Goal: Task Accomplishment & Management: Use online tool/utility

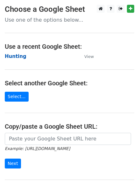
click at [12, 54] on strong "Hunting" at bounding box center [16, 57] width 22 height 6
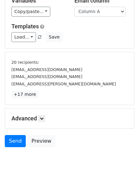
scroll to position [59, 0]
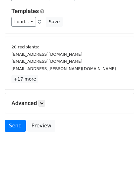
click at [48, 103] on h5 "Advanced" at bounding box center [69, 103] width 116 height 7
click at [45, 103] on link at bounding box center [41, 103] width 7 height 7
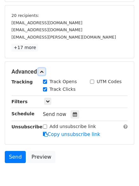
scroll to position [121, 0]
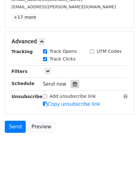
click at [73, 84] on icon at bounding box center [75, 84] width 4 height 4
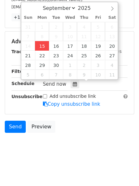
type input "2025-09-15 12:06"
type input "06"
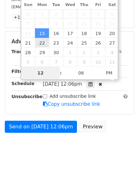
scroll to position [98, 0]
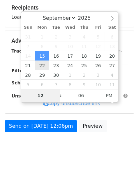
type input "4"
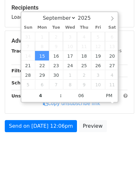
type input "2025-09-15 16:06"
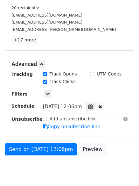
click at [67, 161] on html "New Campaign Daily emails left: 50 Google Sheet: Hunting Variables Copy/paste..…" at bounding box center [69, 56] width 139 height 308
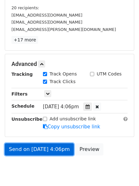
click at [39, 152] on link "Send on Sep 15 at 4:06pm" at bounding box center [39, 149] width 69 height 12
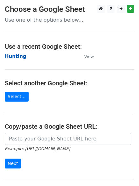
click at [10, 54] on strong "Hunting" at bounding box center [16, 57] width 22 height 6
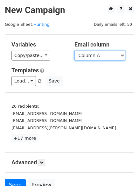
click at [94, 58] on select "Column A Column B Column C Column D Column E Column F" at bounding box center [100, 56] width 51 height 10
select select "Column B"
click at [75, 51] on select "Column A Column B Column C Column D Column E Column F" at bounding box center [100, 56] width 51 height 10
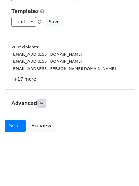
click at [44, 104] on icon at bounding box center [42, 103] width 4 height 4
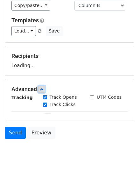
scroll to position [59, 0]
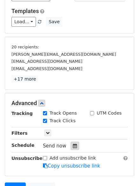
click at [71, 150] on div "Tracking Track Opens UTM Codes Track Clicks Filters Only include spreadsheet ro…" at bounding box center [69, 140] width 116 height 60
click at [73, 145] on icon at bounding box center [75, 146] width 4 height 4
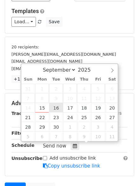
type input "2025-09-16 12:00"
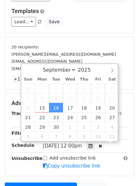
scroll to position [0, 0]
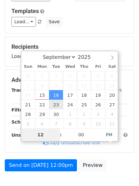
type input "5"
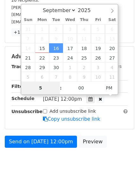
scroll to position [122, 0]
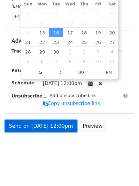
type input "2025-09-16 17:00"
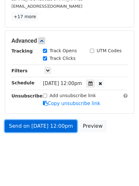
click at [37, 121] on link "Send on Sep 16 at 12:00pm" at bounding box center [41, 126] width 72 height 12
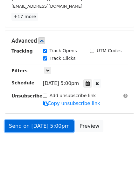
click at [39, 122] on link "Send on Sep 16 at 5:00pm" at bounding box center [39, 126] width 69 height 12
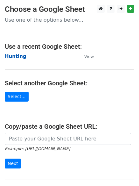
click at [15, 56] on strong "Hunting" at bounding box center [16, 57] width 22 height 6
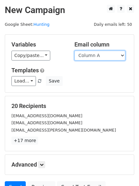
click at [103, 56] on select "Column A Column B Column C Column D Column E Column F" at bounding box center [100, 56] width 51 height 10
select select "Column C"
click at [75, 51] on select "Column A Column B Column C Column D Column E Column F" at bounding box center [100, 56] width 51 height 10
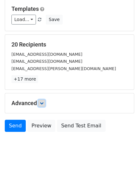
click at [40, 100] on link at bounding box center [41, 103] width 7 height 7
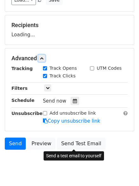
scroll to position [98, 0]
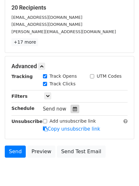
click at [73, 110] on icon at bounding box center [75, 109] width 4 height 4
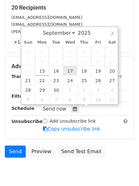
type input "2025-09-17 12:00"
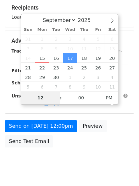
type input "6"
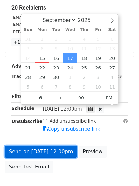
type input "2025-09-17 18:00"
click at [47, 153] on link "Send on Sep 17 at 12:00pm" at bounding box center [41, 152] width 72 height 12
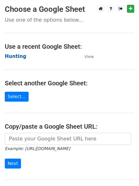
click at [7, 57] on strong "Hunting" at bounding box center [16, 57] width 22 height 6
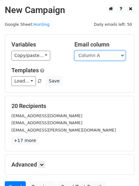
click at [88, 57] on select "Column A Column B Column C Column D Column E Column F" at bounding box center [100, 56] width 51 height 10
select select "Column D"
click at [75, 51] on select "Column A Column B Column C Column D Column E Column F" at bounding box center [100, 56] width 51 height 10
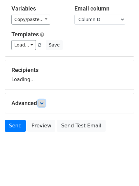
click at [43, 105] on icon at bounding box center [42, 103] width 4 height 4
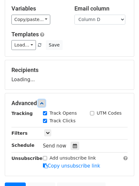
scroll to position [98, 0]
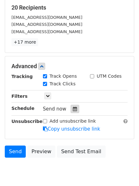
click at [73, 110] on icon at bounding box center [75, 109] width 4 height 4
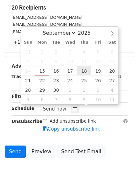
type input "2025-09-18 12:00"
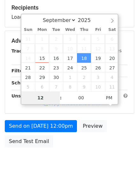
type input "7"
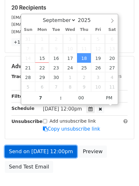
type input "2025-09-18 19:00"
click at [44, 153] on link "Send on Sep 18 at 12:00pm" at bounding box center [41, 152] width 72 height 12
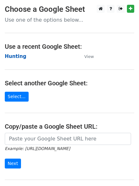
click at [13, 55] on strong "Hunting" at bounding box center [16, 57] width 22 height 6
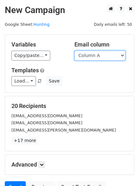
click at [103, 56] on select "Column A Column B Column C Column D Column E Column F" at bounding box center [100, 56] width 51 height 10
select select "Column E"
click at [75, 51] on select "Column A Column B Column C Column D Column E Column F" at bounding box center [100, 56] width 51 height 10
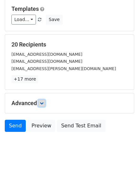
click at [44, 104] on icon at bounding box center [42, 103] width 4 height 4
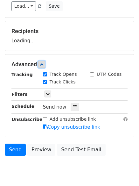
scroll to position [98, 0]
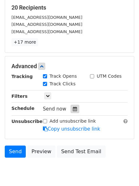
click at [74, 110] on icon at bounding box center [75, 109] width 4 height 4
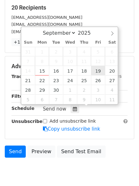
type input "[DATE] 12:00"
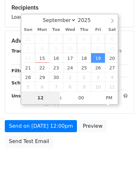
type input "8"
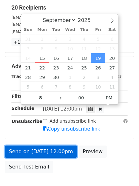
type input "[DATE] 20:00"
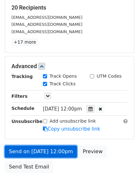
click at [45, 150] on link "Send on [DATE] 12:00pm" at bounding box center [41, 152] width 72 height 12
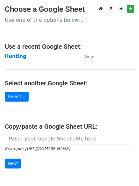
click at [13, 49] on h4 "Use a recent Google Sheet:" at bounding box center [70, 47] width 130 height 8
click at [13, 57] on strong "Hunting" at bounding box center [16, 57] width 22 height 6
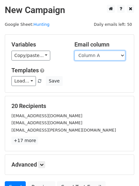
click at [90, 54] on select "Column A Column B Column C Column D Column E Column F" at bounding box center [100, 56] width 51 height 10
select select "Column F"
click at [75, 51] on select "Column A Column B Column C Column D Column E Column F" at bounding box center [100, 56] width 51 height 10
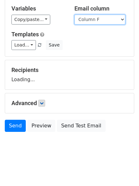
scroll to position [42, 0]
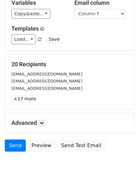
click at [48, 124] on h5 "Advanced" at bounding box center [69, 122] width 116 height 7
click at [41, 123] on icon at bounding box center [42, 123] width 4 height 4
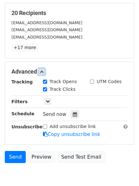
scroll to position [124, 0]
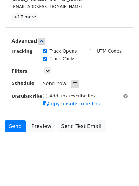
click at [73, 82] on icon at bounding box center [75, 84] width 4 height 4
click at [73, 84] on icon at bounding box center [75, 84] width 4 height 4
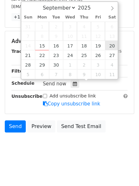
type input "[DATE] 12:00"
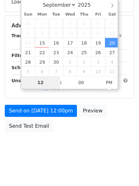
type input "9"
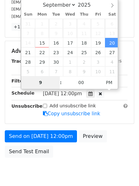
scroll to position [124, 0]
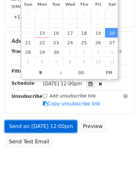
type input "[DATE] 21:00"
click at [48, 124] on link "Send on [DATE] 12:00pm" at bounding box center [41, 126] width 72 height 12
